Goal: Information Seeking & Learning: Learn about a topic

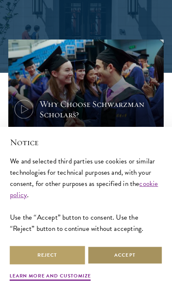
click at [127, 264] on button "Accept" at bounding box center [124, 254] width 75 height 19
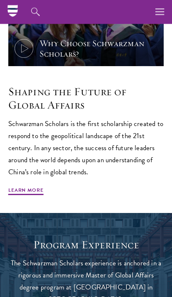
click at [167, 8] on button "button" at bounding box center [160, 12] width 24 height 24
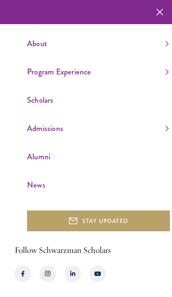
click at [162, 78] on link "Program Experience" at bounding box center [98, 72] width 142 height 14
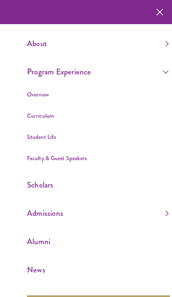
scroll to position [0, 0]
click at [31, 189] on link "Scholars" at bounding box center [98, 185] width 142 height 14
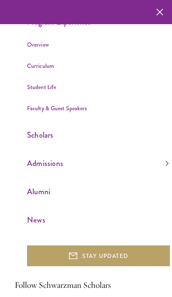
scroll to position [285, 0]
click at [156, 10] on ul "About Overview Leadership Donors Program Experience Overview Curriculum Student…" at bounding box center [98, 107] width 143 height 240
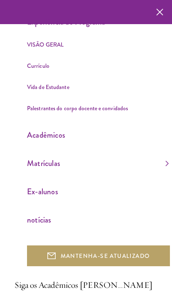
scroll to position [0, 0]
click at [160, 12] on ul "sobre Overview Leadership Donors Experiência do Programa VISÃO GERAL Currículo …" at bounding box center [98, 107] width 143 height 240
click at [157, 7] on ul "sobre Overview Leadership Donors Experiência do Programa VISÃO GERAL Currículo …" at bounding box center [98, 107] width 143 height 240
click at [166, 8] on ul "sobre Overview Leadership Donors Experiência do Programa VISÃO GERAL Currículo …" at bounding box center [98, 107] width 143 height 240
click at [161, 17] on link "Experiência do Programa" at bounding box center [98, 22] width 142 height 14
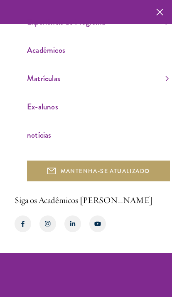
click at [161, 9] on icon "button" at bounding box center [159, 12] width 7 height 24
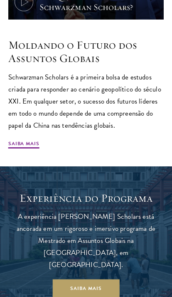
scroll to position [332, 0]
click at [105, 279] on link "saiba mais" at bounding box center [86, 288] width 67 height 19
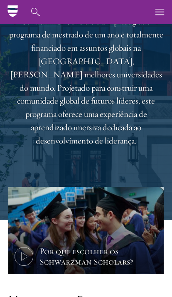
scroll to position [0, 0]
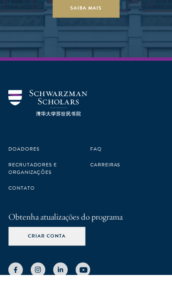
scroll to position [4069, 0]
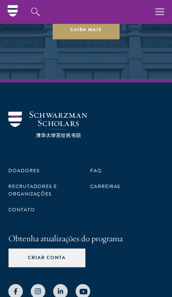
click at [169, 10] on button "button" at bounding box center [160, 12] width 24 height 24
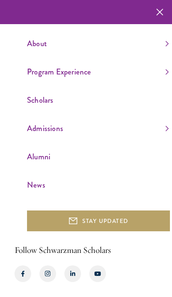
scroll to position [3679, 0]
click at [158, 11] on use "button" at bounding box center [159, 12] width 12 height 12
